Goal: Task Accomplishment & Management: Use online tool/utility

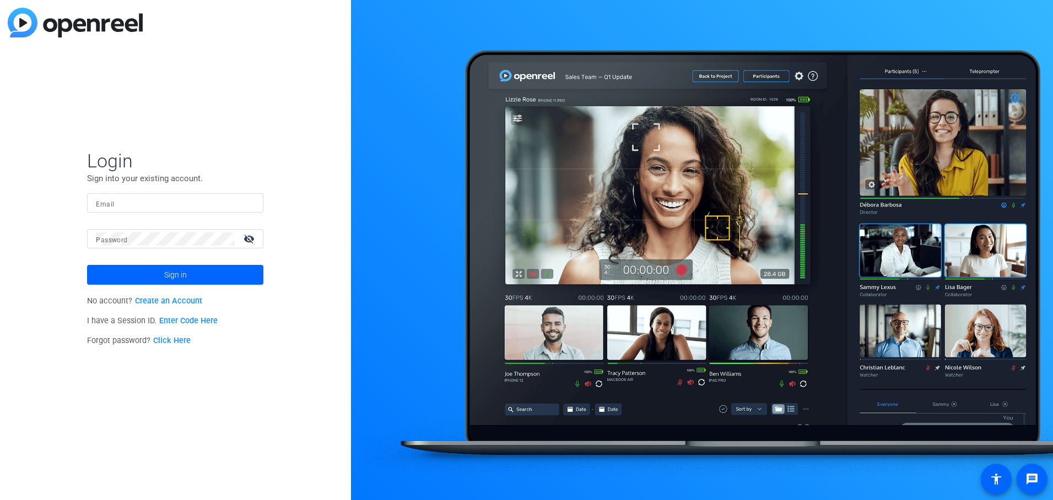
click at [94, 205] on div "Email" at bounding box center [175, 202] width 176 height 19
click at [100, 206] on input "Email" at bounding box center [175, 203] width 159 height 13
type input "jcho@openreel.com"
click at [87, 265] on button "Sign in" at bounding box center [175, 275] width 176 height 20
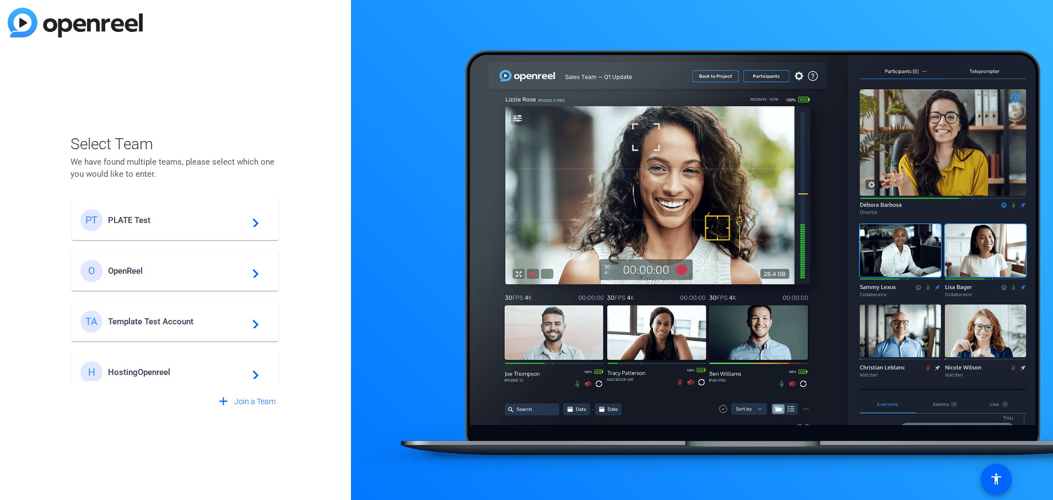
click at [145, 220] on span "PLATE Test" at bounding box center [177, 220] width 138 height 10
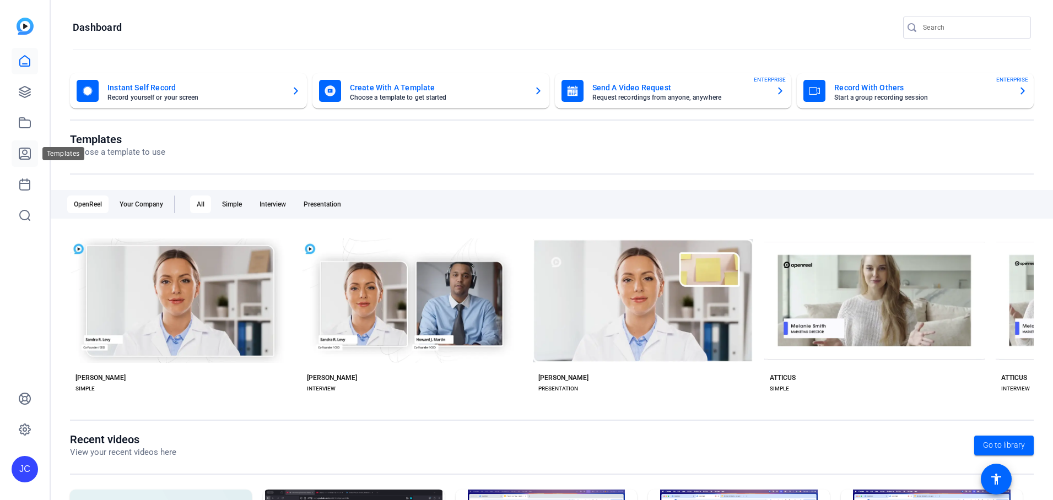
click at [26, 147] on icon at bounding box center [24, 153] width 13 height 13
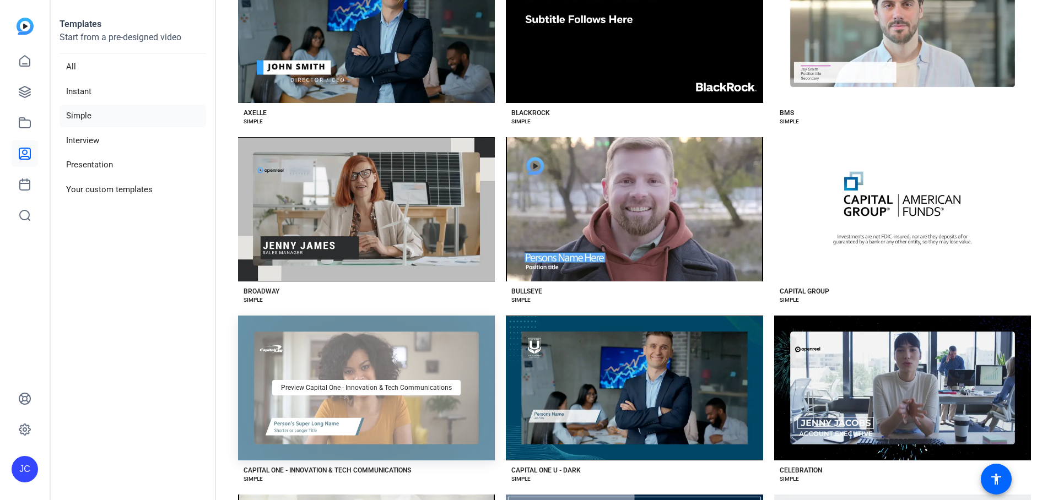
click at [427, 415] on div "Preview Capital One - Innovation & Tech Communications" at bounding box center [366, 388] width 257 height 144
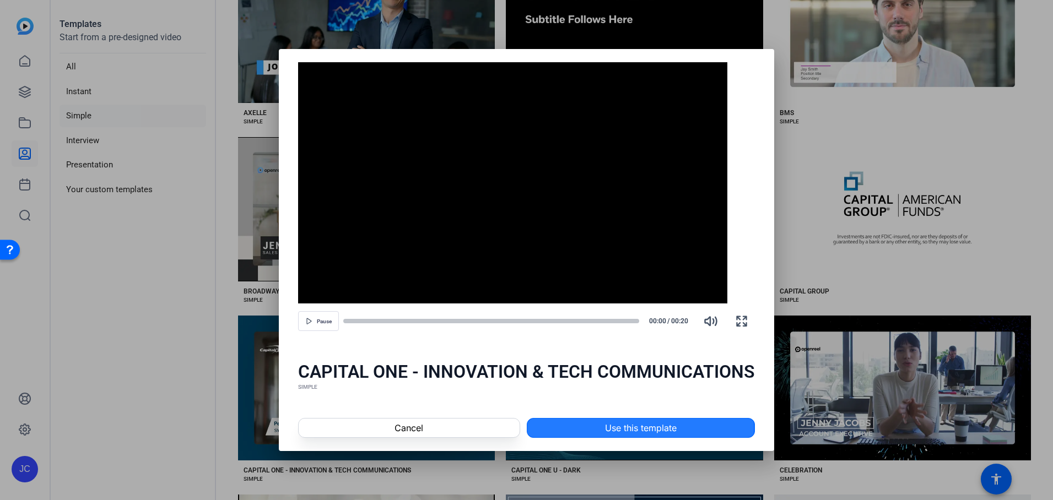
click at [563, 429] on span at bounding box center [640, 428] width 227 height 26
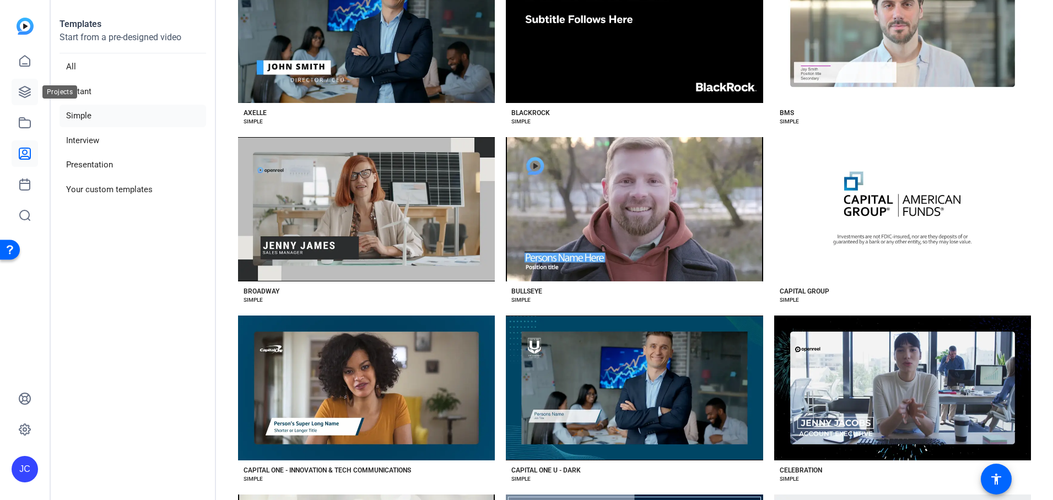
click at [25, 94] on icon at bounding box center [24, 91] width 11 height 11
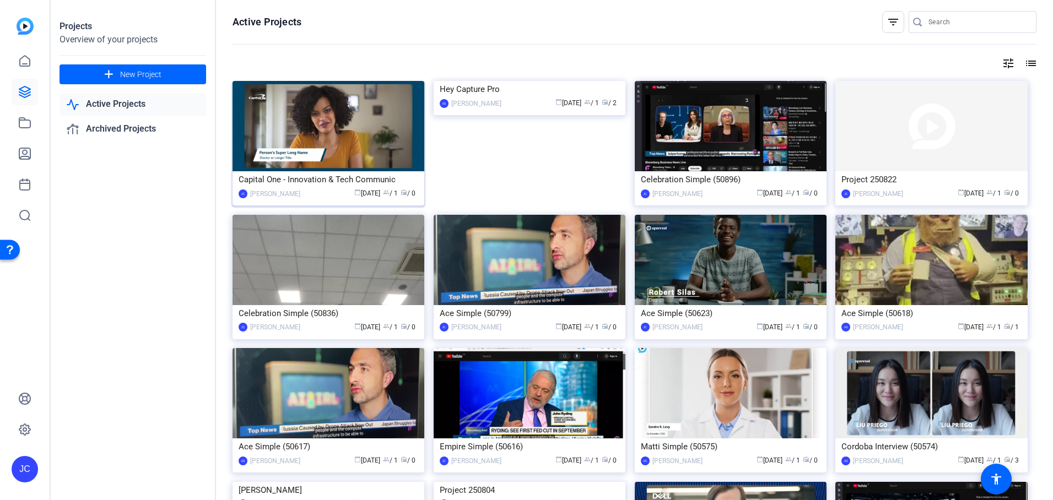
click at [349, 138] on img at bounding box center [328, 126] width 192 height 90
